Goal: Navigation & Orientation: Find specific page/section

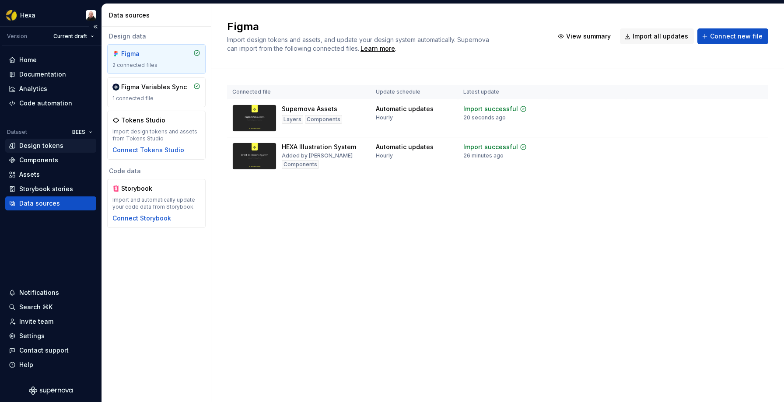
click at [41, 146] on div "Design tokens" at bounding box center [41, 145] width 44 height 9
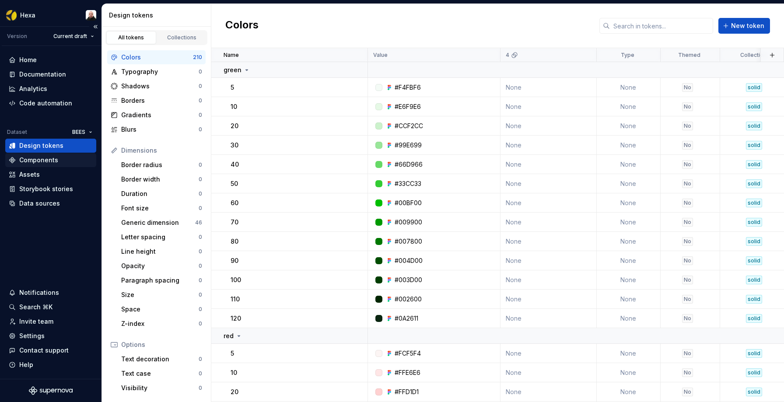
click at [56, 163] on div "Components" at bounding box center [51, 160] width 84 height 9
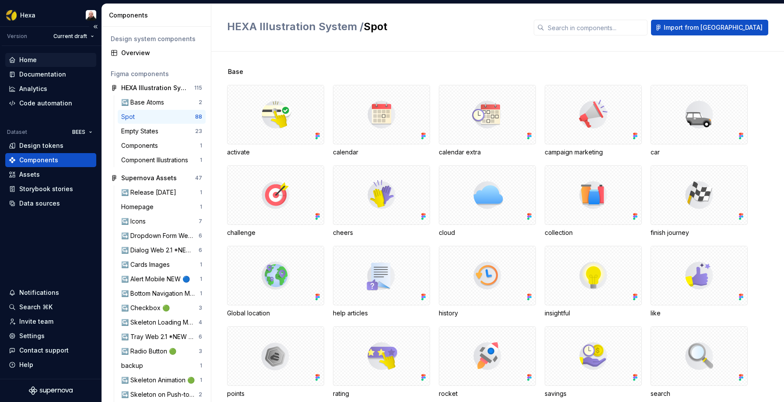
click at [42, 63] on div "Home" at bounding box center [51, 60] width 84 height 9
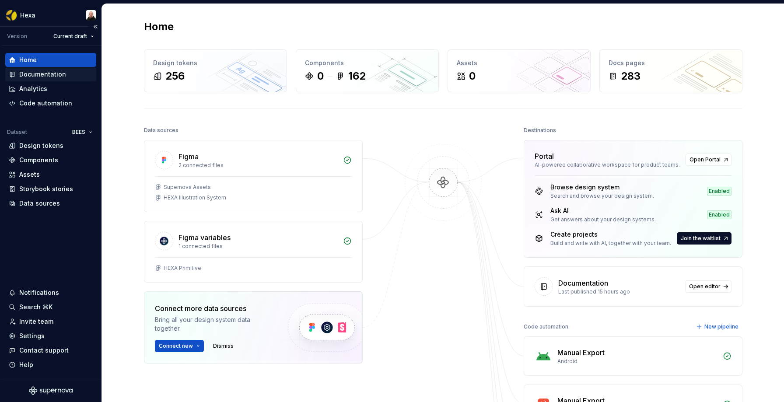
click at [43, 74] on div "Documentation" at bounding box center [42, 74] width 47 height 9
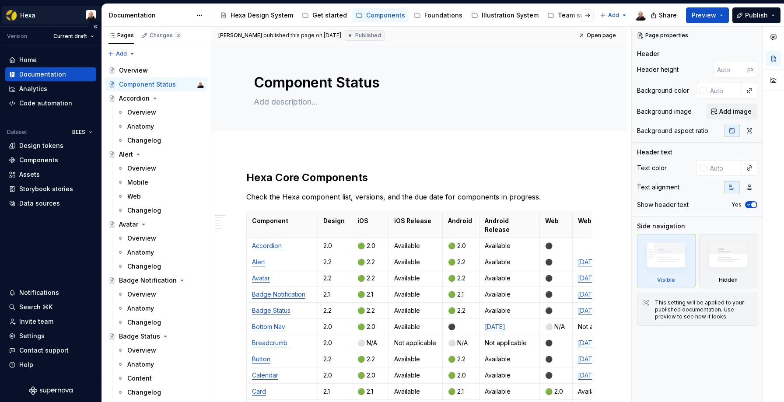
type textarea "*"
